Goal: Check status: Check status

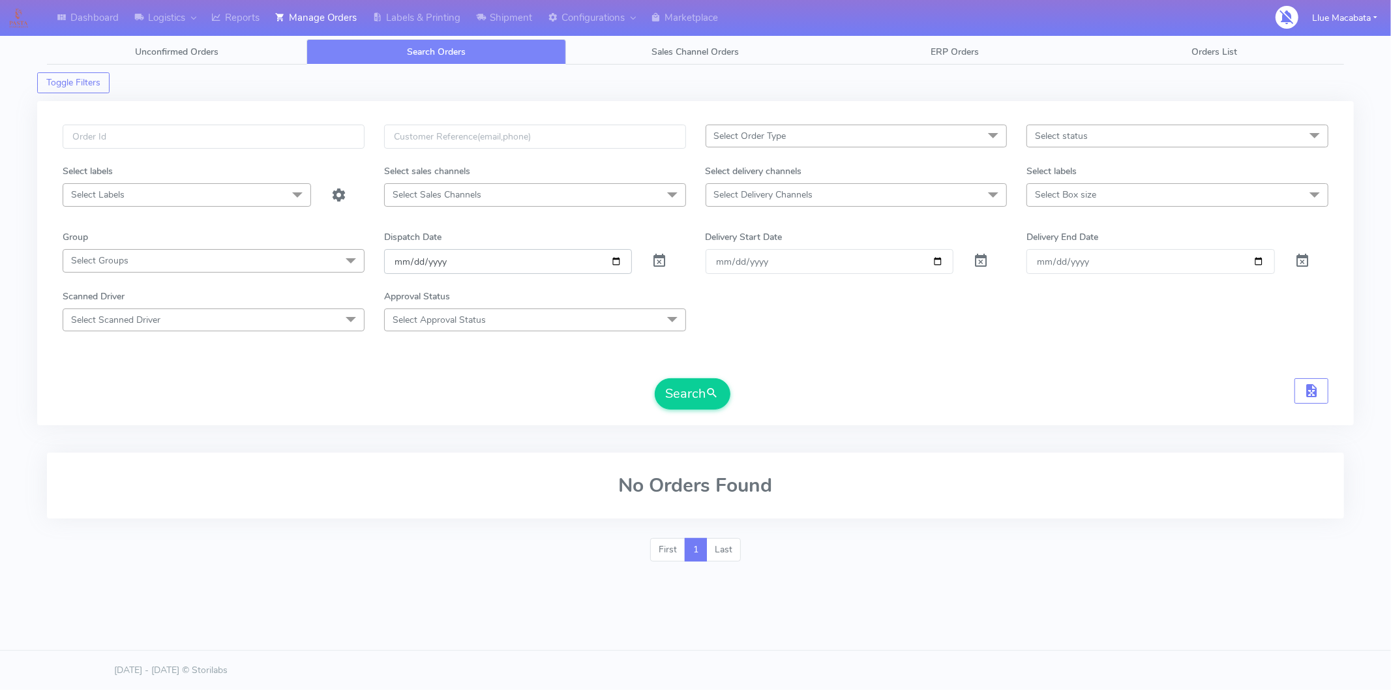
click at [404, 258] on input "[DATE]" at bounding box center [508, 261] width 249 height 24
click at [414, 262] on input "date" at bounding box center [508, 261] width 249 height 24
click at [434, 262] on input "date" at bounding box center [508, 261] width 249 height 24
click at [80, 136] on input "text" at bounding box center [214, 137] width 302 height 24
paste input "1617149"
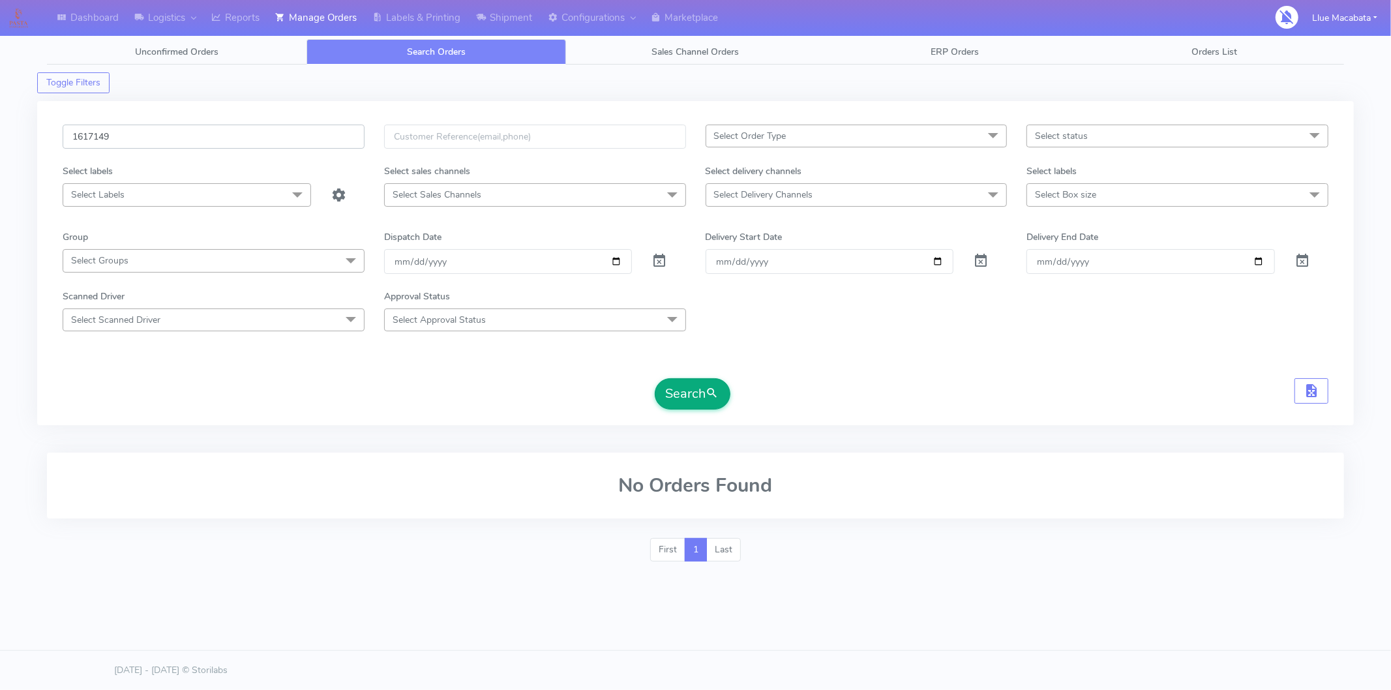
type input "1617149"
drag, startPoint x: 702, startPoint y: 385, endPoint x: 684, endPoint y: 384, distance: 19.0
click at [701, 385] on button "Search" at bounding box center [693, 393] width 76 height 31
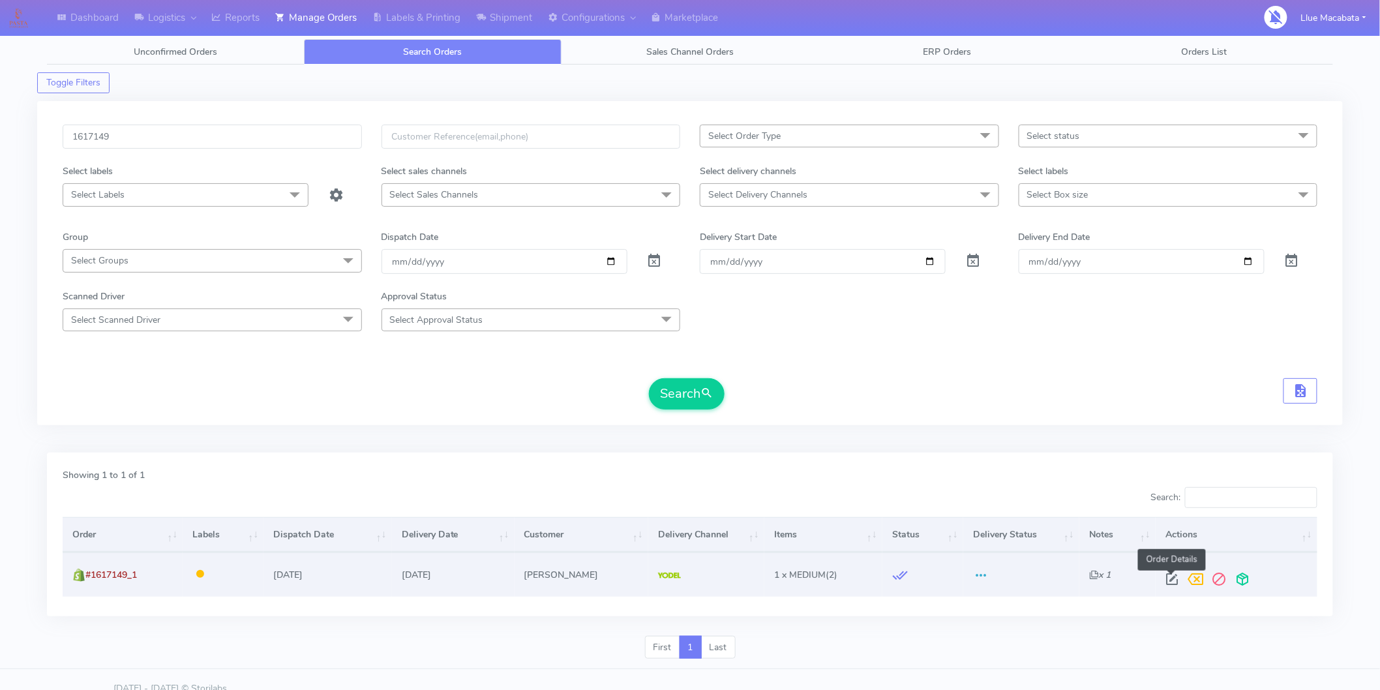
click at [1172, 582] on span at bounding box center [1171, 582] width 23 height 12
select select "5"
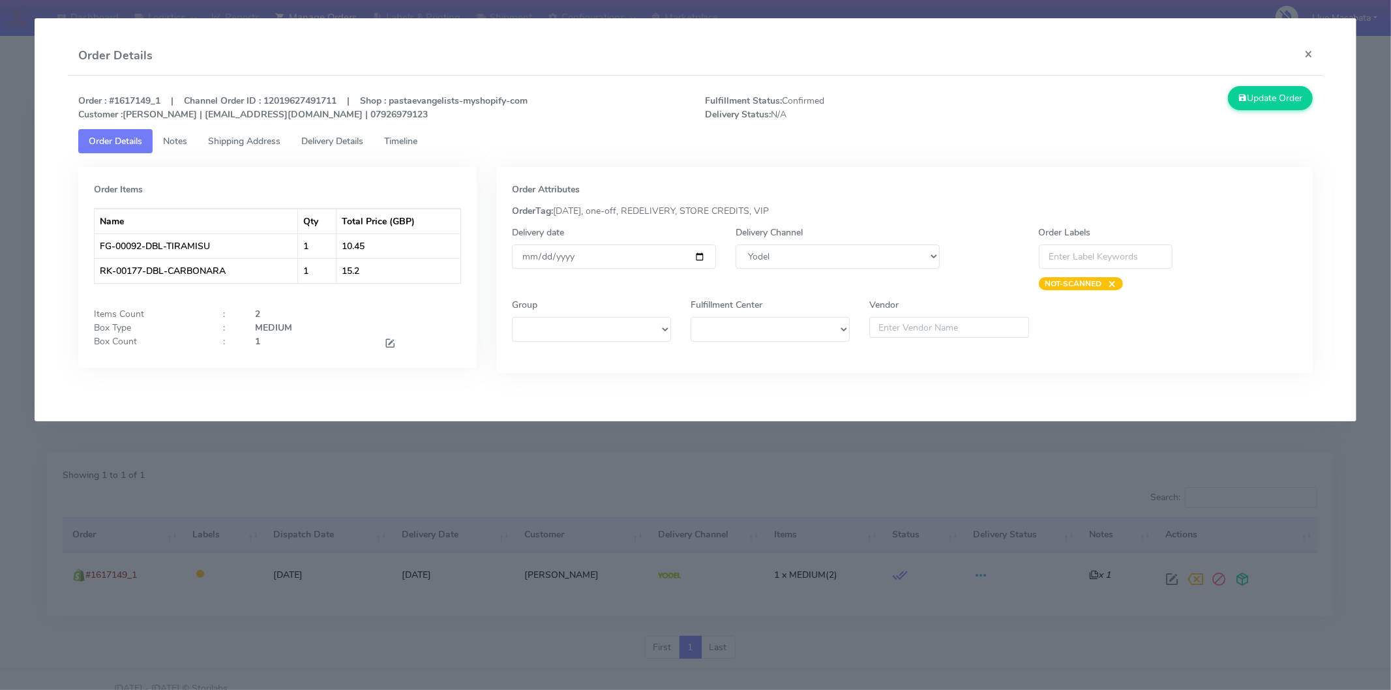
click at [423, 133] on link "Timeline" at bounding box center [401, 141] width 54 height 24
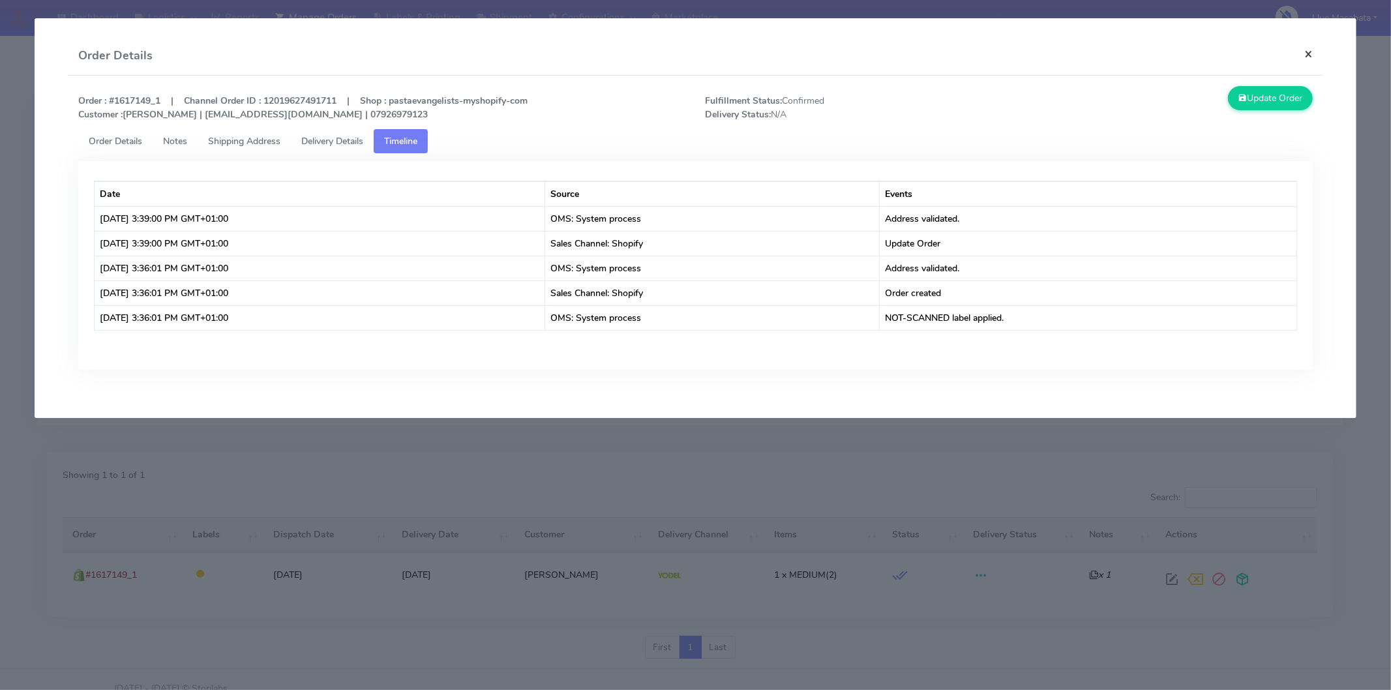
click at [1312, 56] on button "×" at bounding box center [1308, 54] width 29 height 35
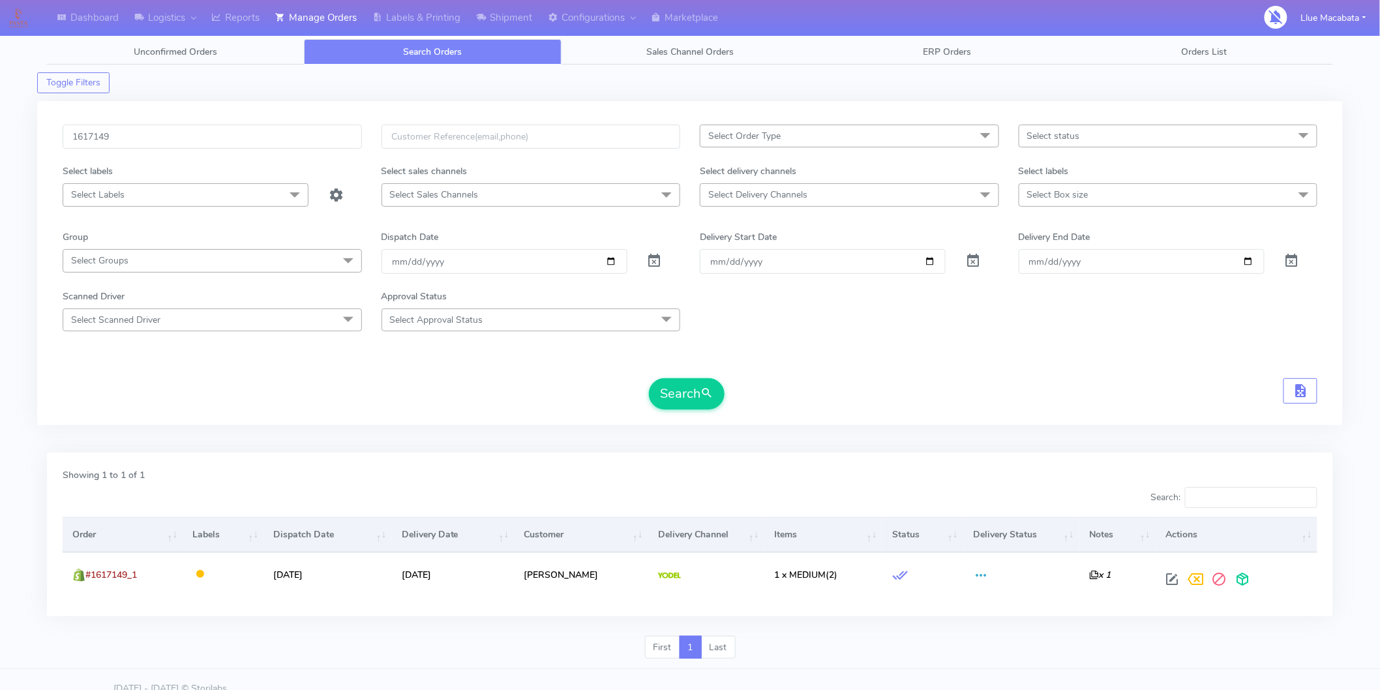
drag, startPoint x: 137, startPoint y: 120, endPoint x: 129, endPoint y: 132, distance: 14.7
click at [136, 121] on div "1617149 Select Order Type Select All MEALS ATAVI One Off Pasta Club Gift Kit Ev…" at bounding box center [690, 263] width 1306 height 324
click at [129, 132] on input "1617149" at bounding box center [212, 137] width 299 height 24
paste input "4980"
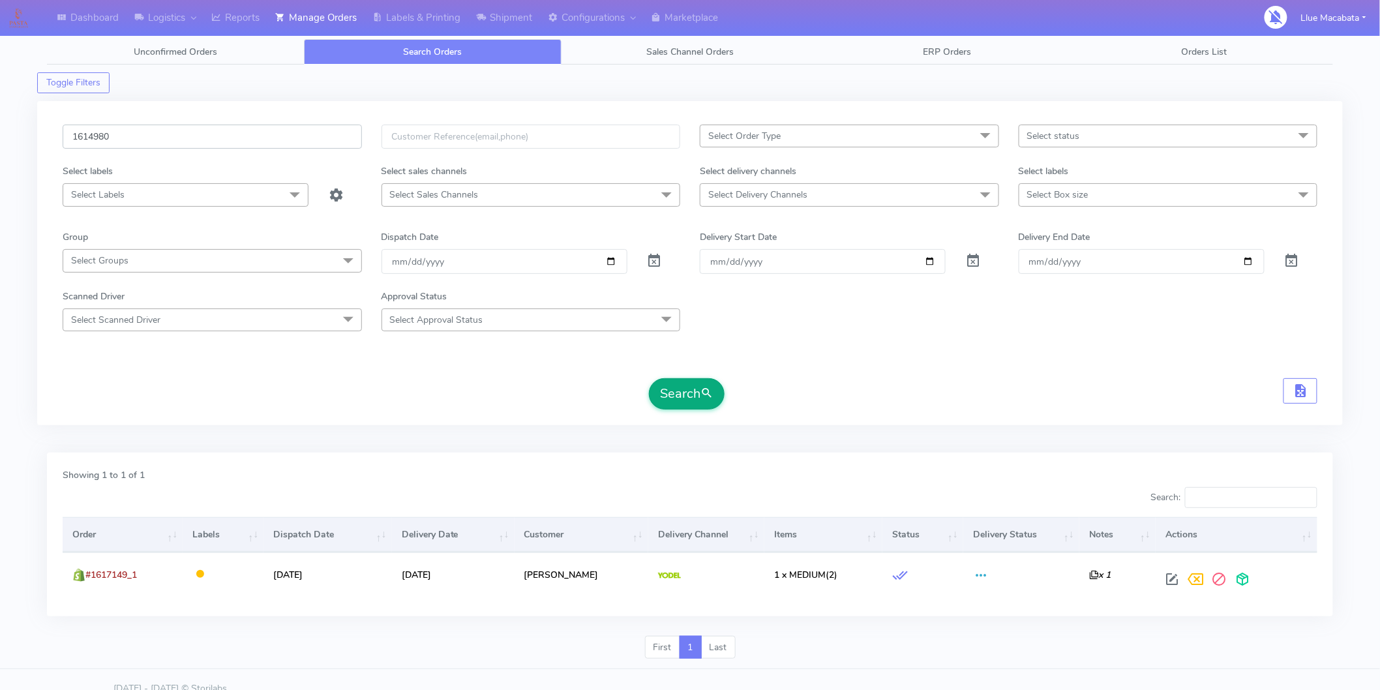
type input "1614980"
click at [693, 387] on button "Search" at bounding box center [687, 393] width 76 height 31
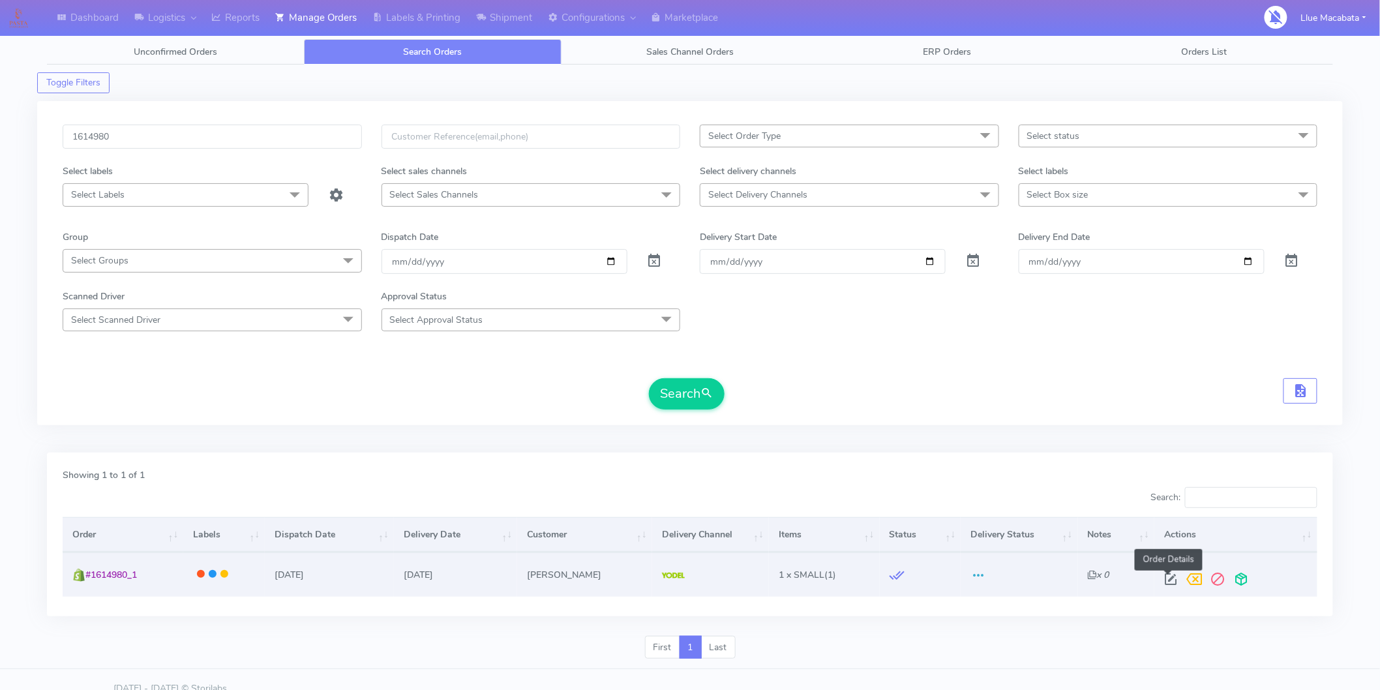
click at [1165, 578] on span at bounding box center [1170, 582] width 23 height 12
select select "5"
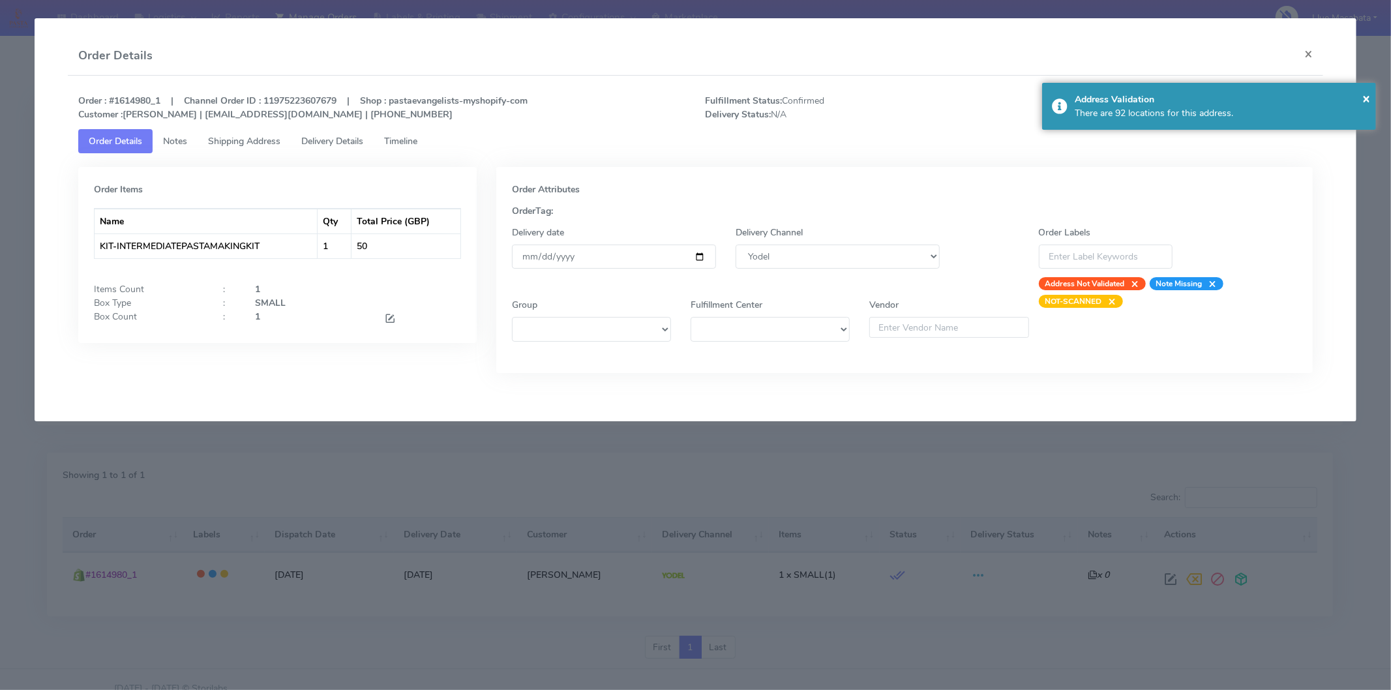
click at [407, 145] on span "Timeline" at bounding box center [400, 141] width 33 height 12
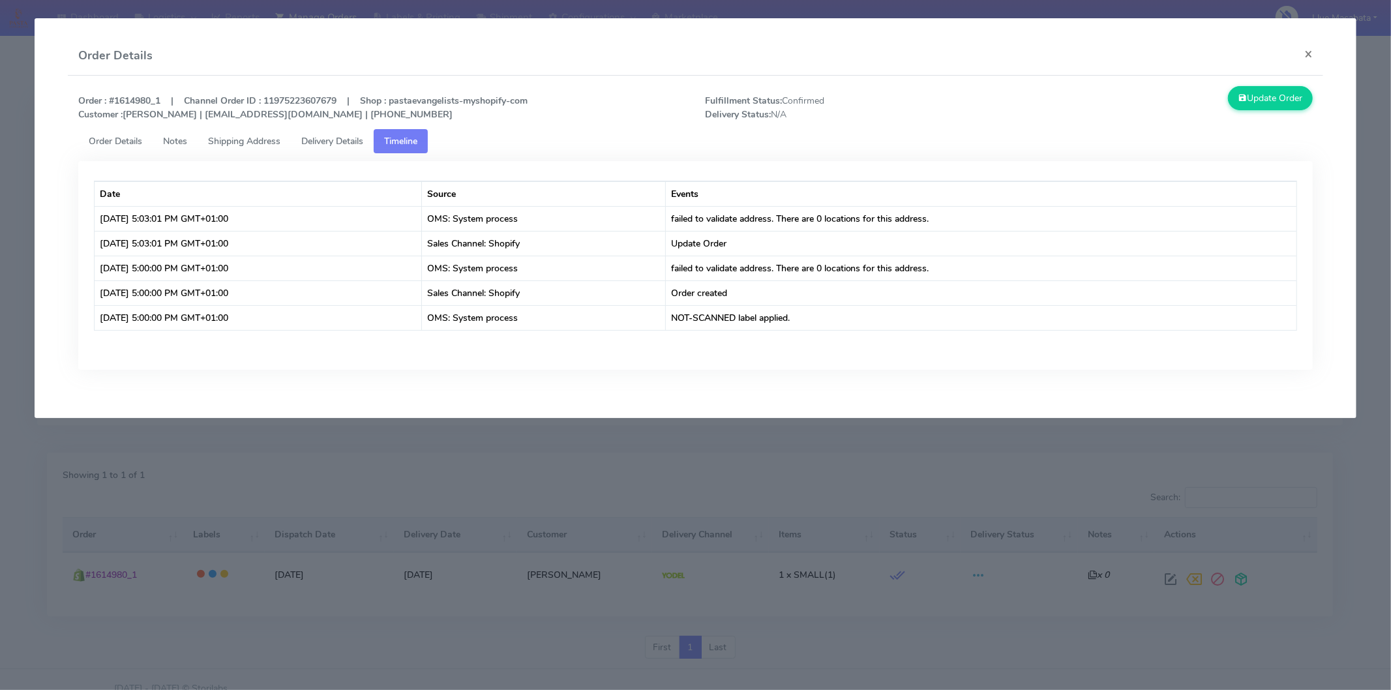
click at [322, 139] on span "Delivery Details" at bounding box center [332, 141] width 62 height 12
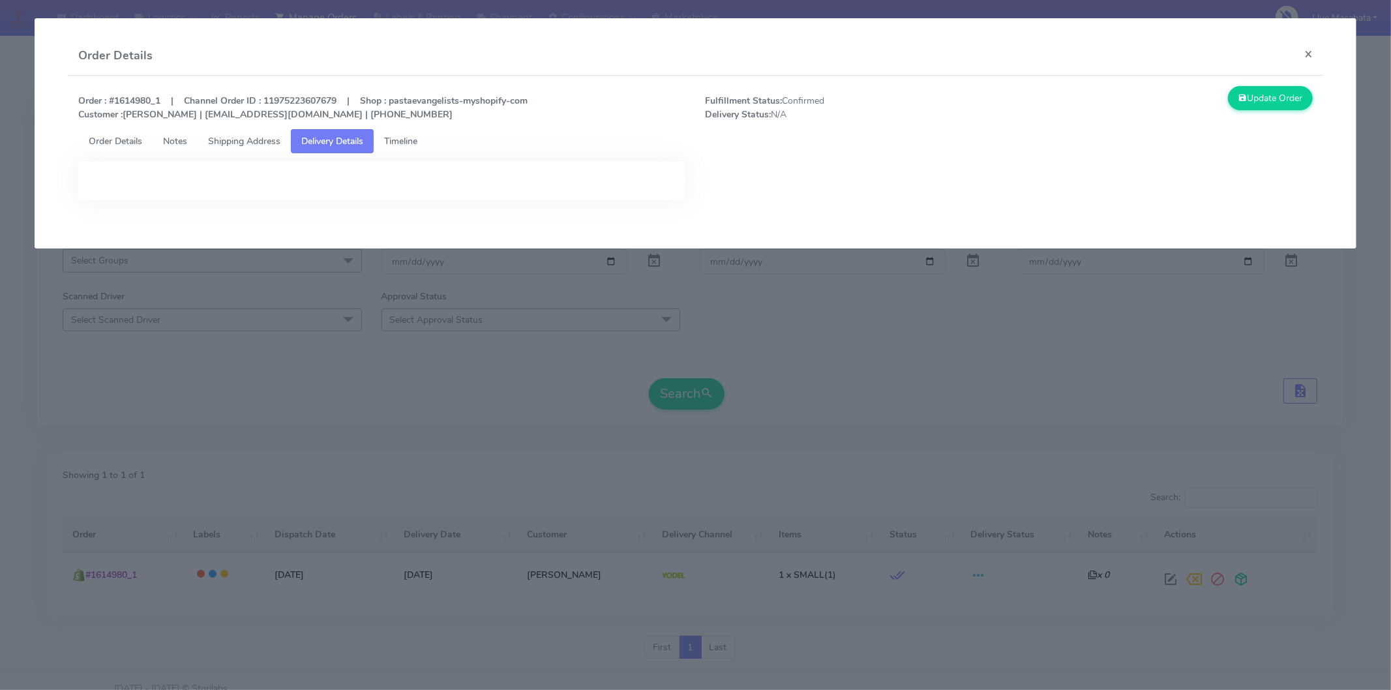
click at [251, 142] on span "Shipping Address" at bounding box center [244, 141] width 72 height 12
